Goal: Task Accomplishment & Management: Complete application form

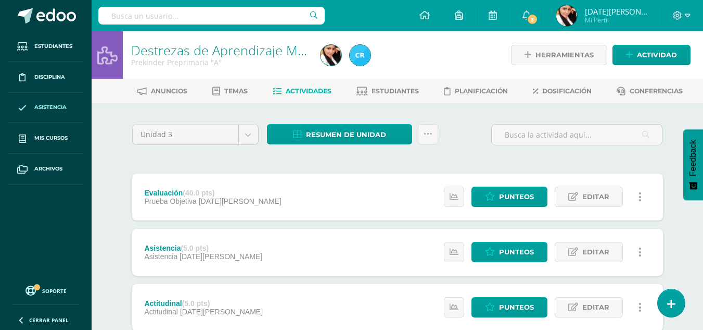
click at [46, 104] on span "Asistencia" at bounding box center [50, 107] width 32 height 8
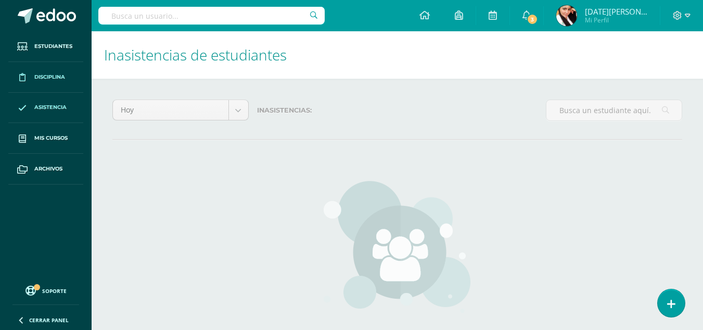
click at [54, 76] on span "Disciplina" at bounding box center [49, 77] width 31 height 8
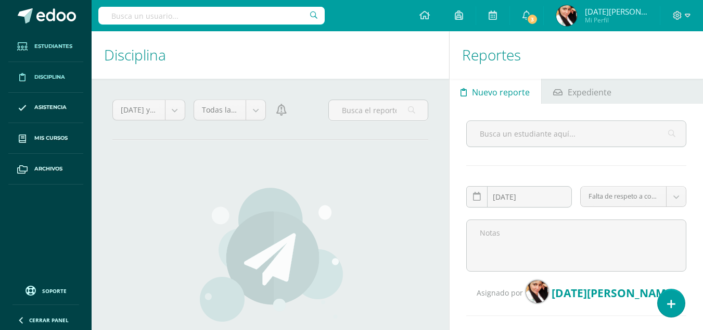
click at [67, 44] on span "Estudiantes" at bounding box center [53, 46] width 38 height 8
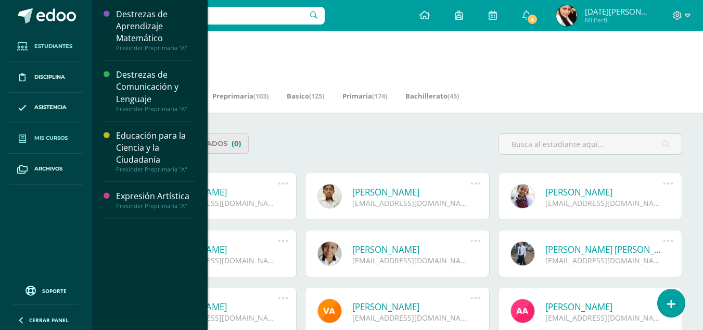
click at [55, 135] on span "Mis cursos" at bounding box center [50, 138] width 33 height 8
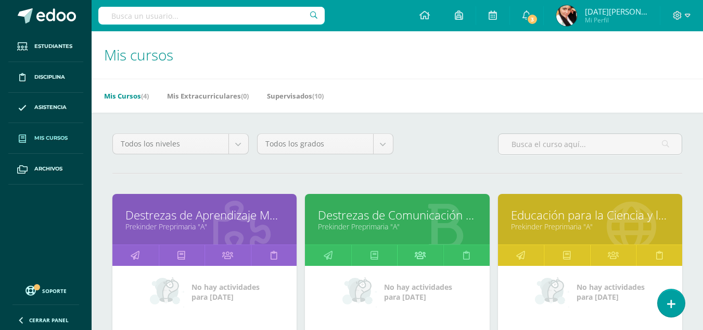
click at [418, 256] on icon at bounding box center [420, 255] width 11 height 20
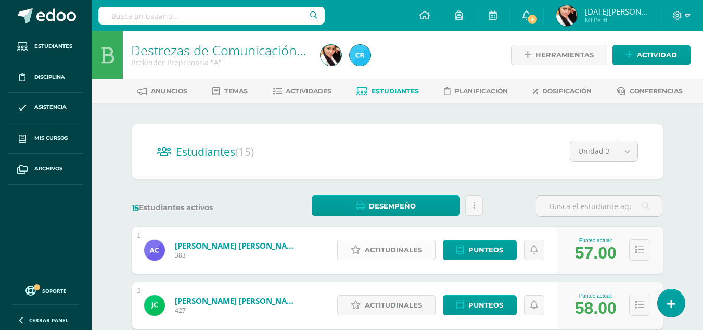
click at [402, 247] on span "Actitudinales" at bounding box center [393, 249] width 57 height 19
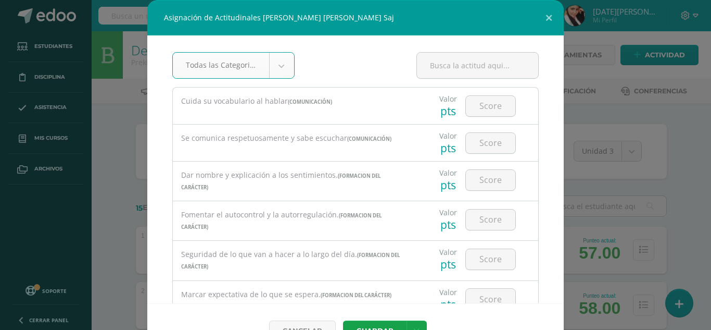
click at [402, 247] on div "Seguridad de lo que van a hacer a lo largo del día. (FORMACION DEL CARÁCTER) Va…" at bounding box center [355, 260] width 367 height 40
click at [487, 106] on input "number" at bounding box center [490, 106] width 49 height 20
click at [476, 102] on input "number" at bounding box center [490, 106] width 49 height 20
type input "85"
click at [487, 137] on input "number" at bounding box center [490, 143] width 49 height 20
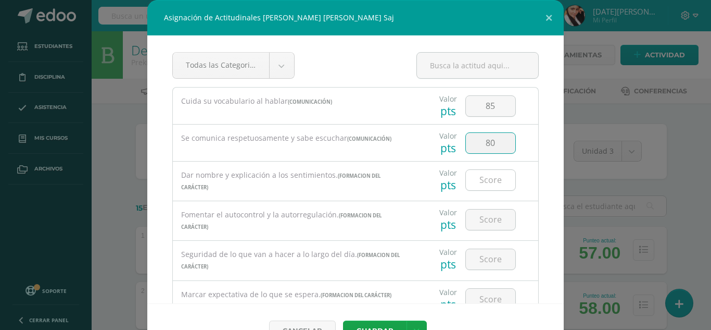
type input "80"
click at [471, 187] on input "number" at bounding box center [490, 180] width 49 height 20
type input "85"
click at [481, 217] on input "number" at bounding box center [490, 219] width 49 height 20
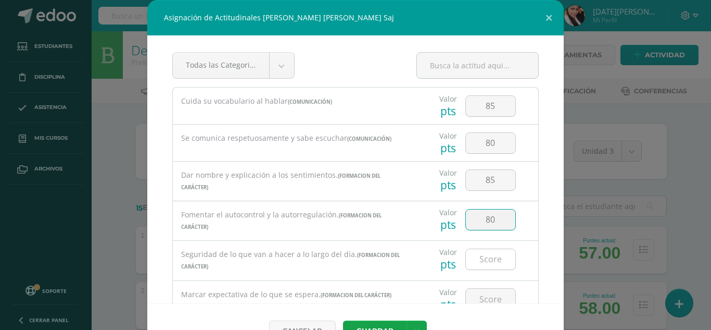
type input "80"
click at [475, 257] on input "number" at bounding box center [490, 259] width 49 height 20
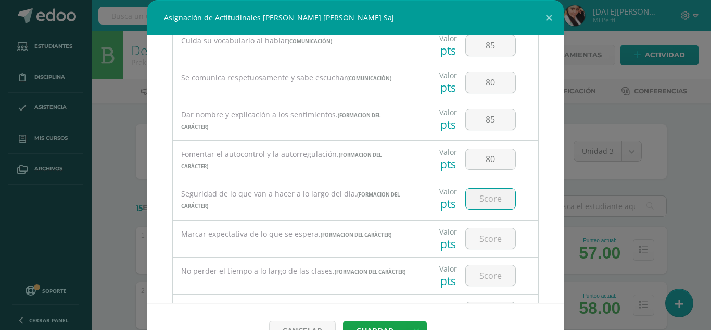
scroll to position [65, 0]
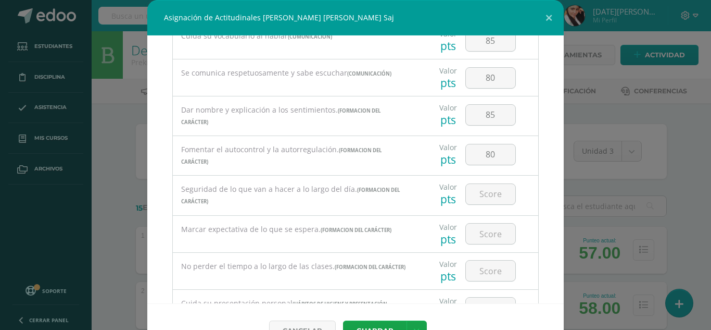
click at [198, 209] on div "Seguridad de lo que van a hacer a lo largo del día. (FORMACION DEL CARÁCTER)" at bounding box center [295, 194] width 244 height 39
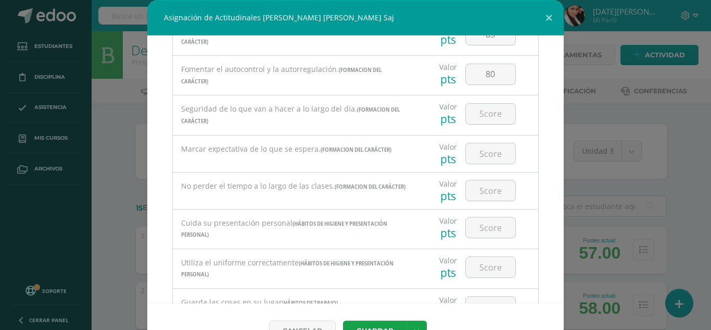
scroll to position [144, 0]
click at [498, 117] on input "number" at bounding box center [490, 115] width 49 height 20
type input "80"
click at [487, 160] on input "number" at bounding box center [490, 155] width 49 height 20
type input "80"
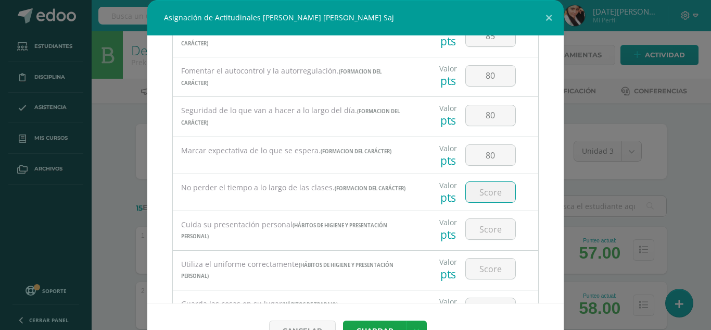
click at [487, 186] on input "number" at bounding box center [490, 192] width 49 height 20
type input "80"
click at [478, 229] on input "number" at bounding box center [490, 229] width 49 height 20
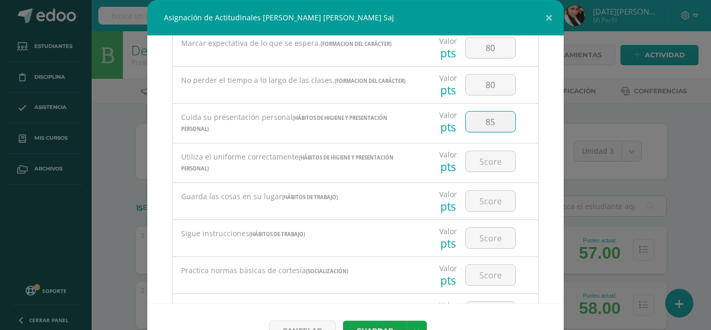
scroll to position [255, 0]
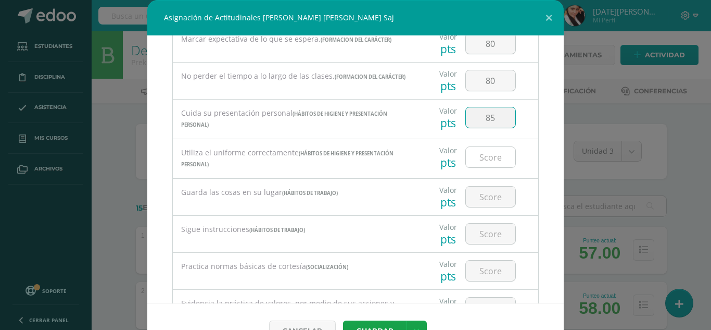
type input "85"
click at [482, 164] on input "number" at bounding box center [490, 157] width 49 height 20
type input "85"
click at [481, 190] on input "number" at bounding box center [490, 196] width 49 height 20
type input "80"
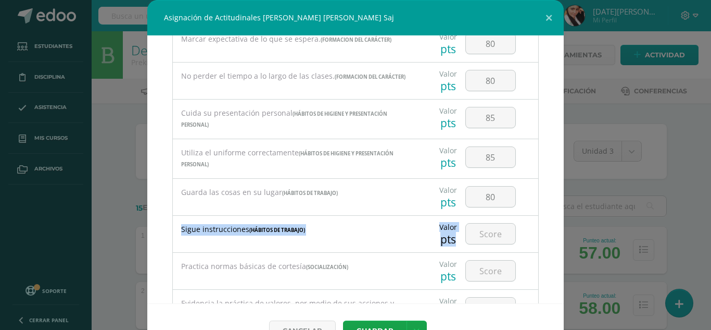
drag, startPoint x: 560, startPoint y: 210, endPoint x: 555, endPoint y: 233, distance: 23.0
click at [555, 232] on div "Asignación de Actitudinales [PERSON_NAME] [PERSON_NAME] Saj Todas las Categoria…" at bounding box center [355, 178] width 703 height 357
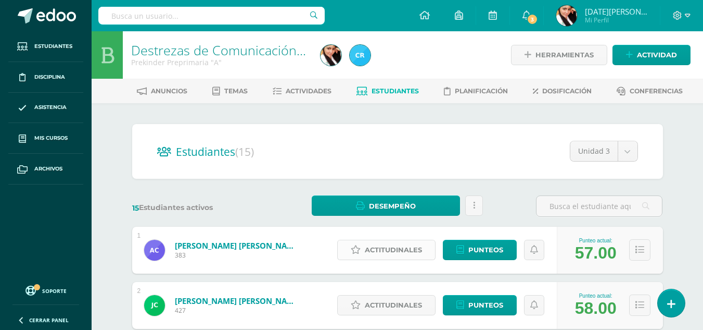
click at [405, 258] on span "Actitudinales" at bounding box center [393, 249] width 57 height 19
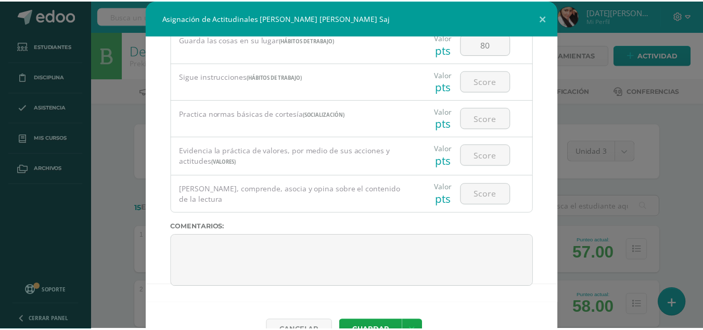
scroll to position [394, 0]
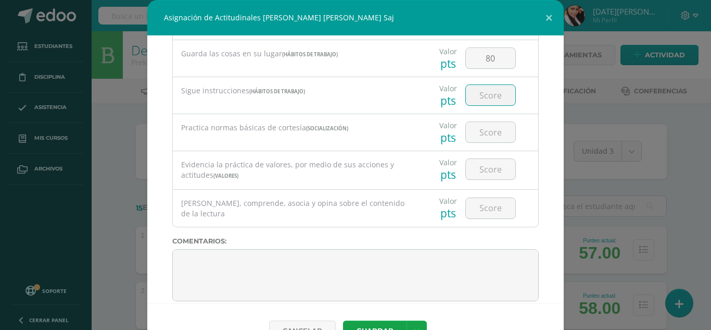
click at [466, 95] on input "number" at bounding box center [490, 95] width 49 height 20
type input "80"
click at [491, 132] on input "number" at bounding box center [490, 132] width 49 height 20
type input "85"
click at [484, 169] on input "number" at bounding box center [490, 169] width 49 height 20
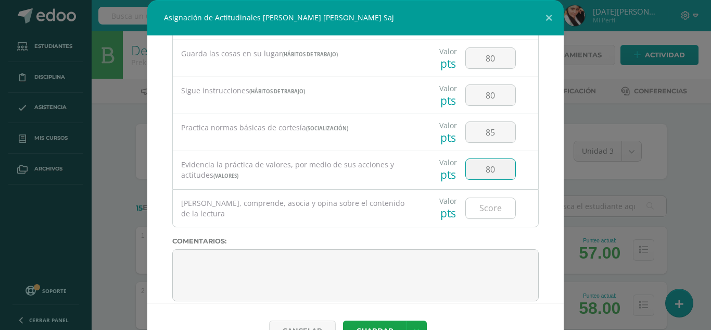
type input "80"
click at [475, 209] on input "number" at bounding box center [490, 208] width 49 height 20
type input "80"
click at [380, 320] on button "Guardar" at bounding box center [375, 330] width 64 height 20
